Goal: Transaction & Acquisition: Purchase product/service

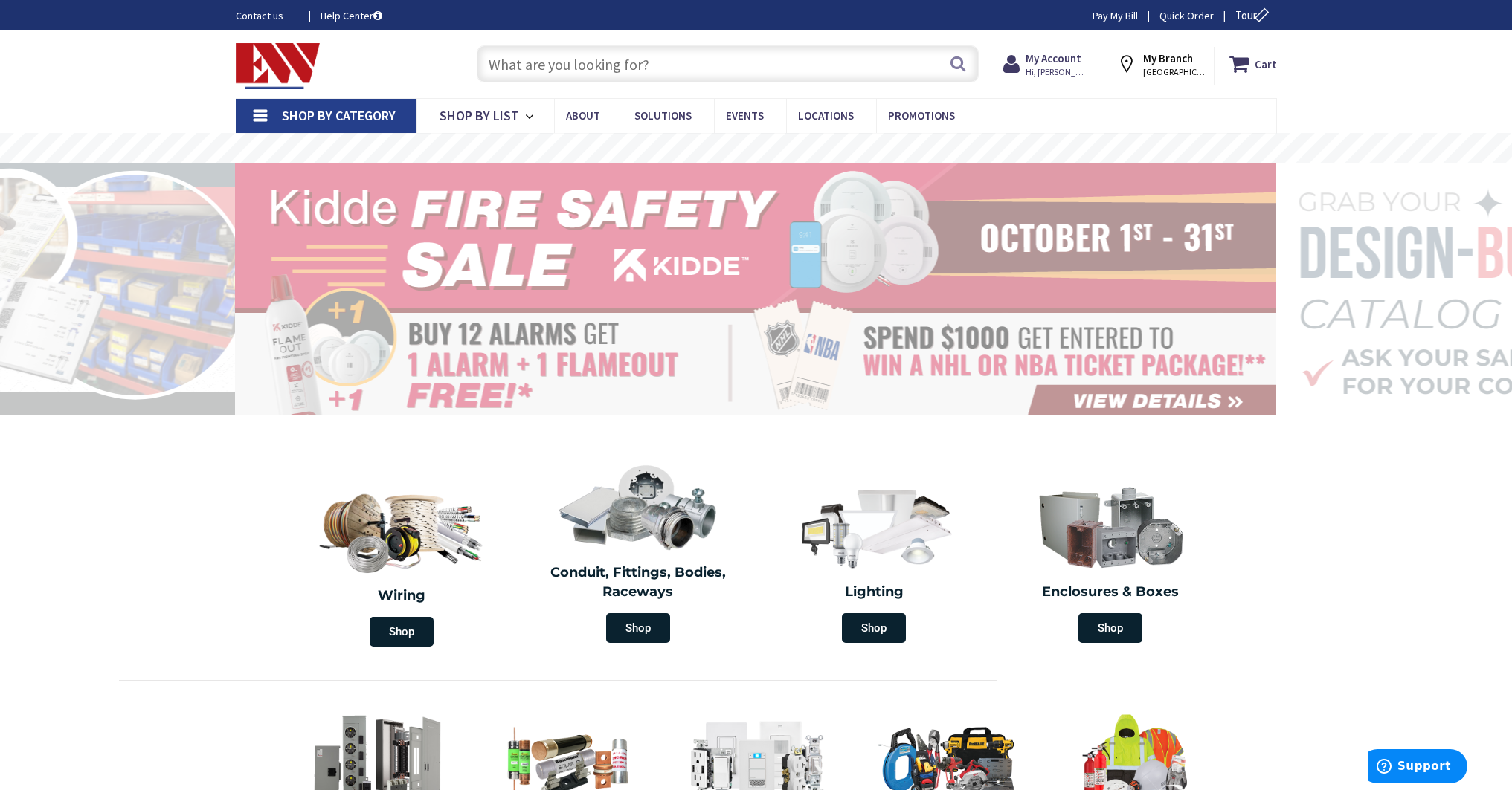
click at [661, 61] on input "text" at bounding box center [728, 63] width 502 height 37
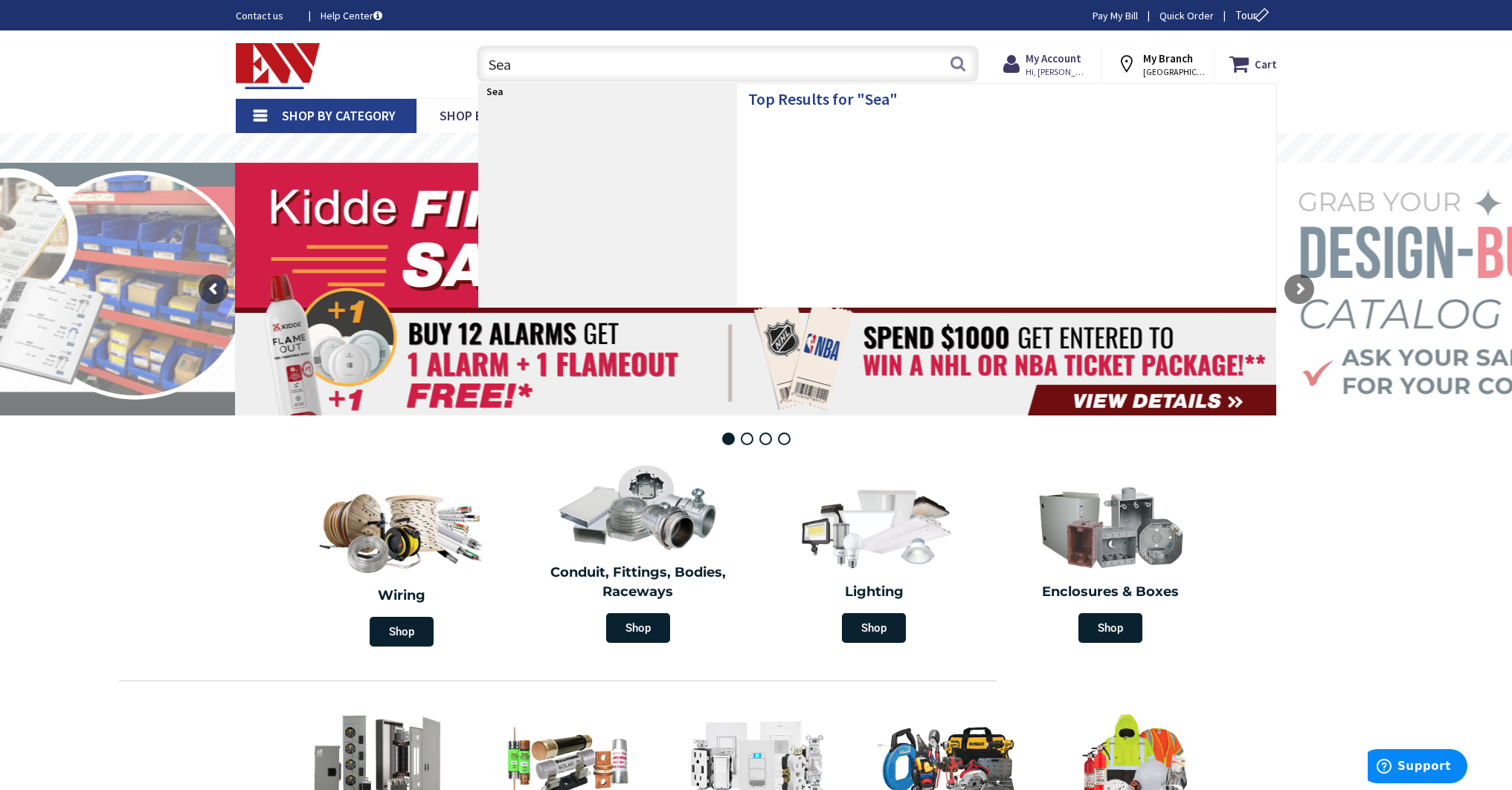
type input "Seal"
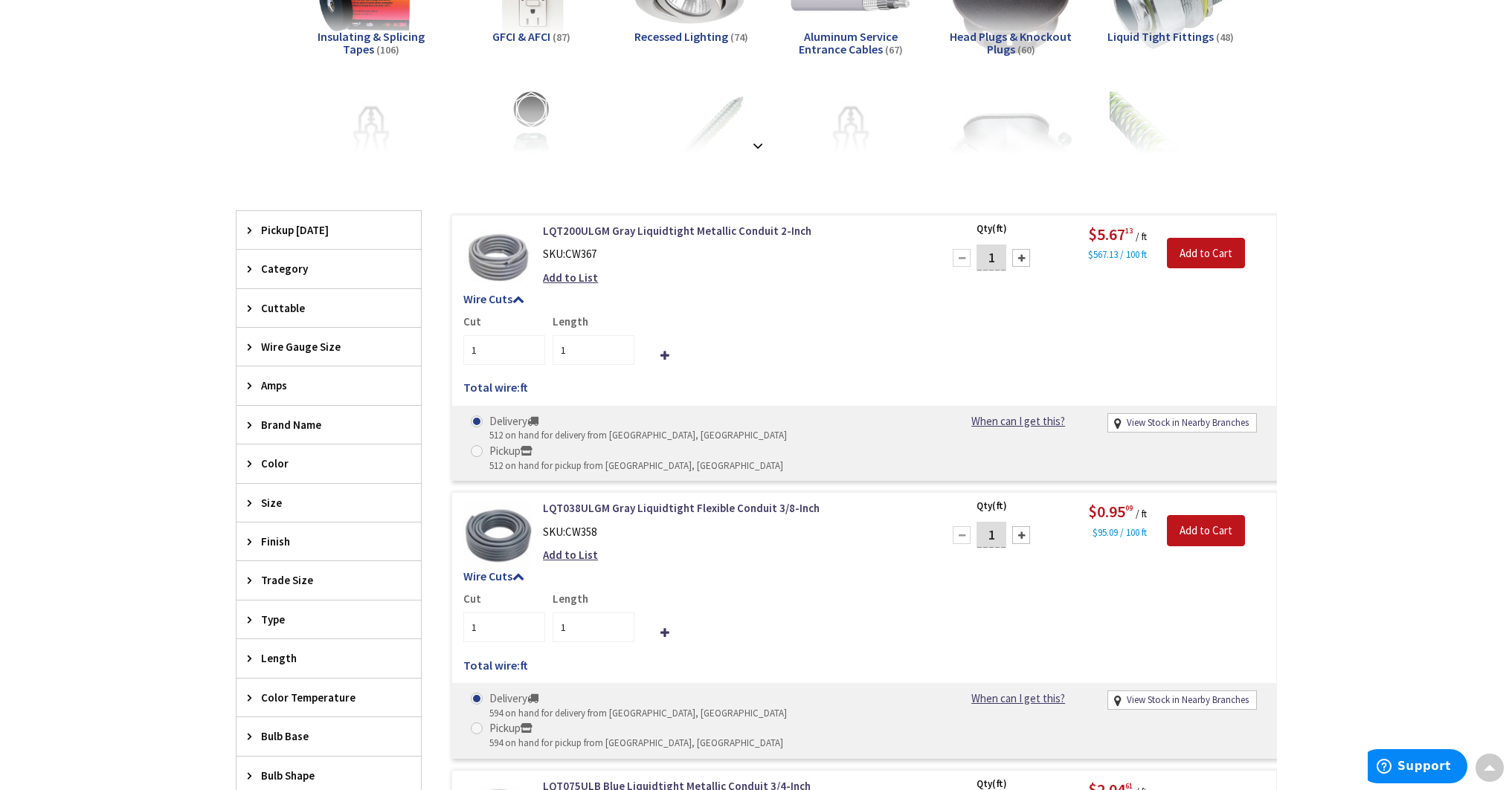
scroll to position [300, 0]
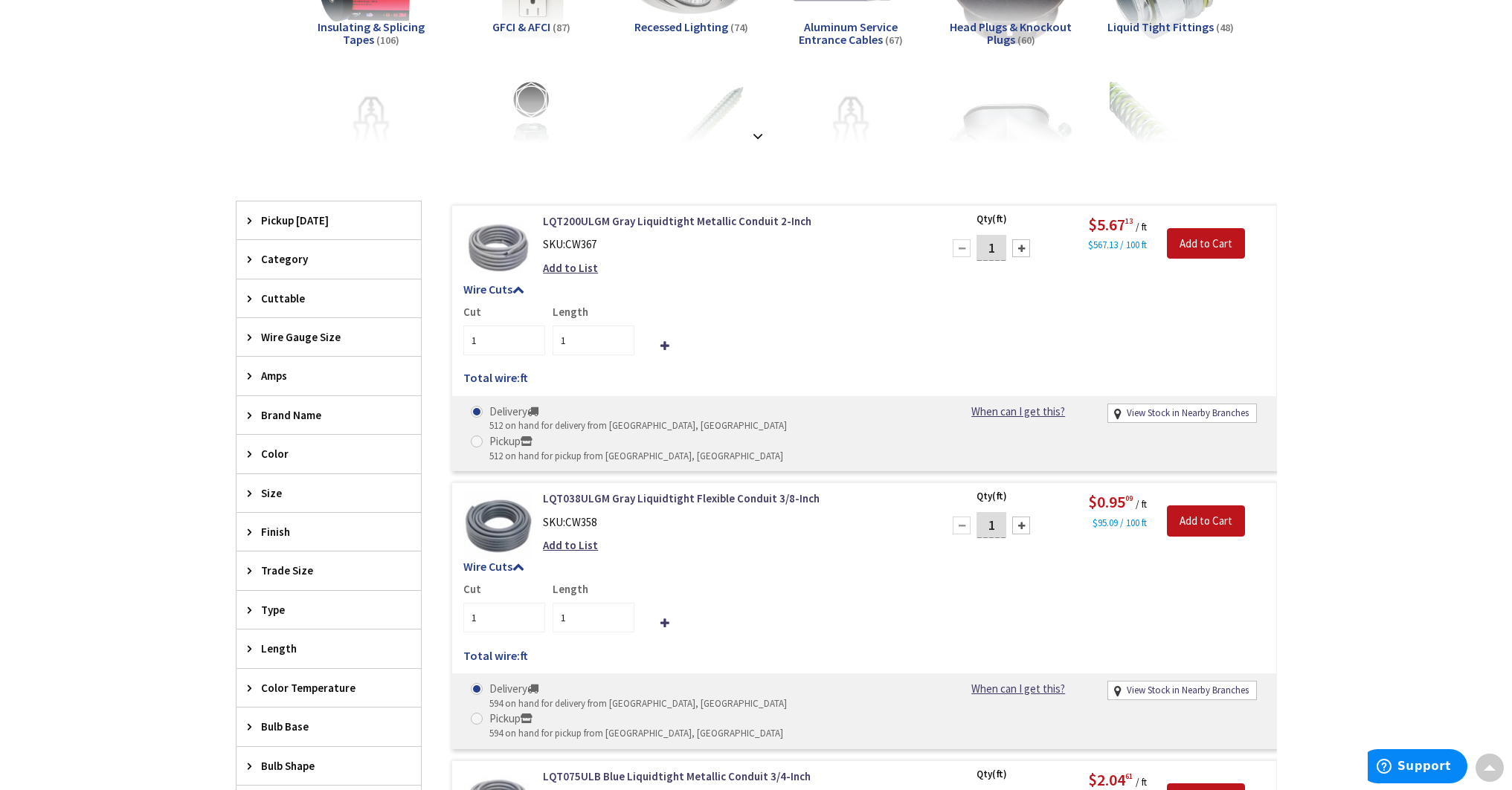
click at [315, 560] on div "Trade Size" at bounding box center [328, 570] width 185 height 38
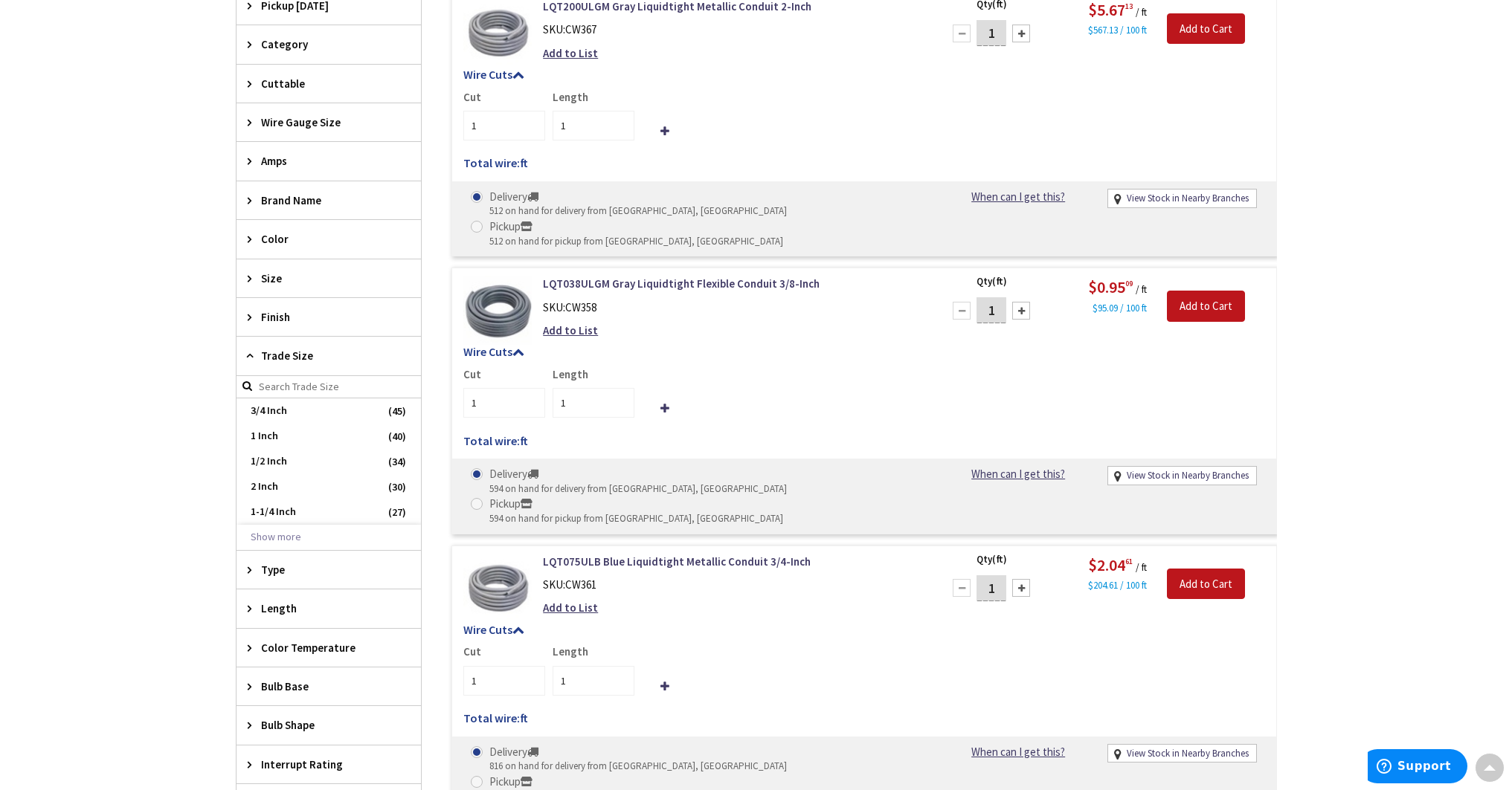
scroll to position [523, 0]
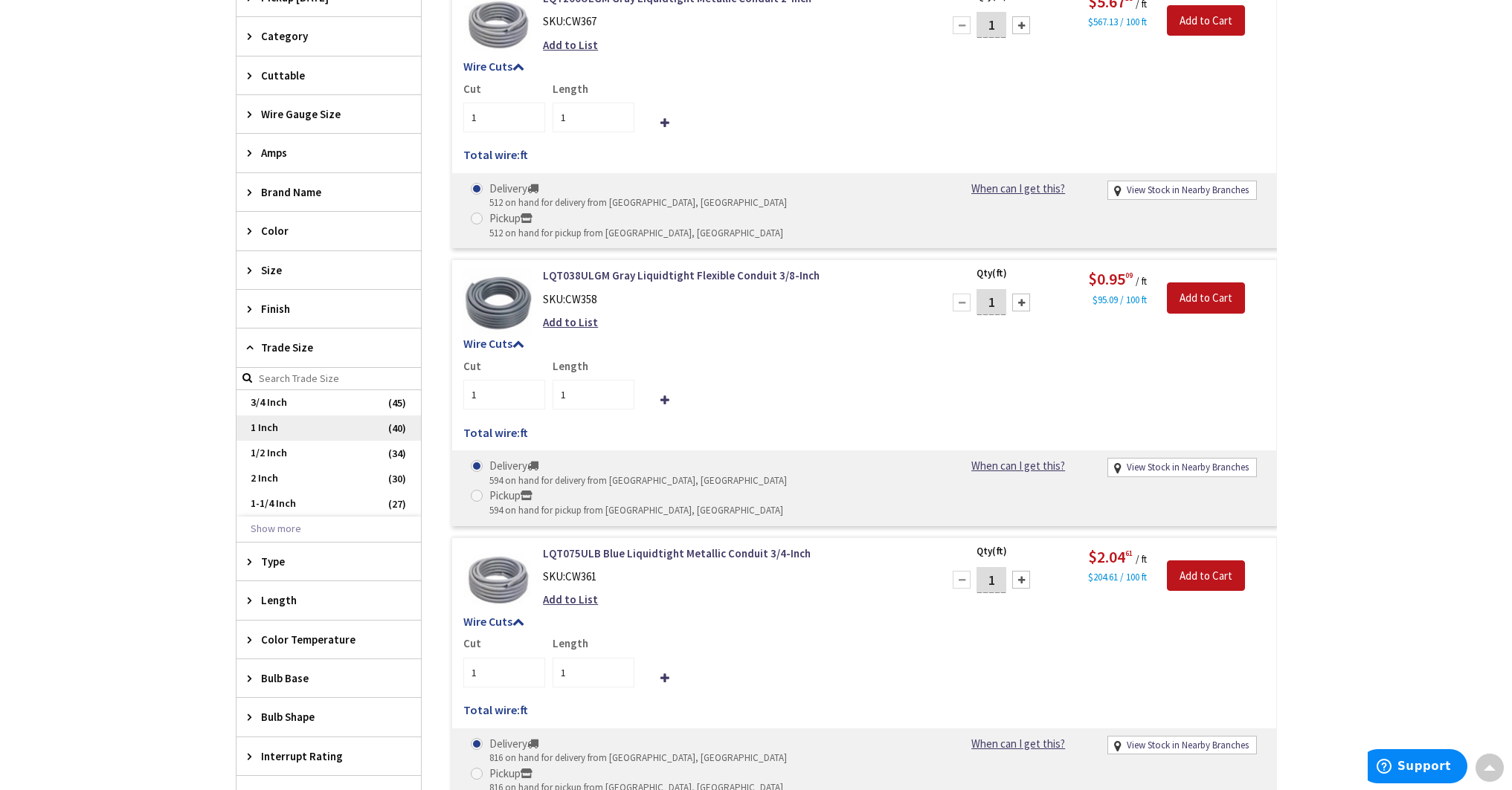
click at [329, 431] on span "1 Inch" at bounding box center [328, 429] width 185 height 26
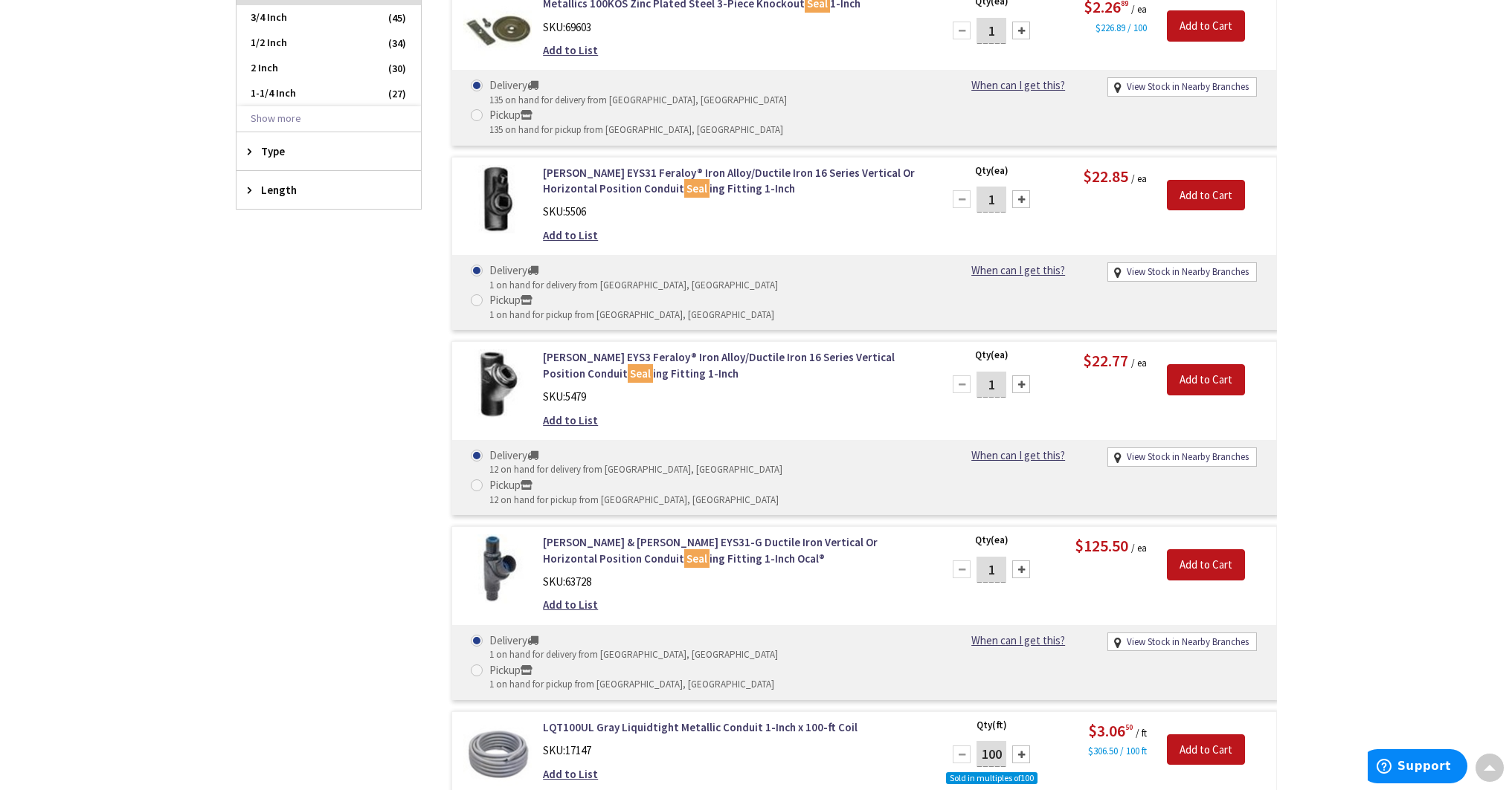
scroll to position [996, 0]
